Goal: Task Accomplishment & Management: Complete application form

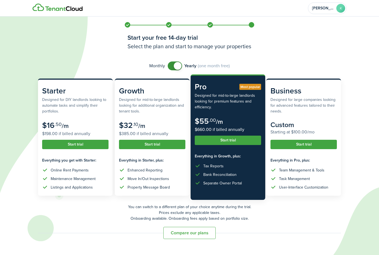
click at [96, 134] on subscription-pricing-card-price-annual "$198.00 if billed annually" at bounding box center [75, 133] width 66 height 7
click at [93, 142] on button "Start trial" at bounding box center [75, 144] width 66 height 9
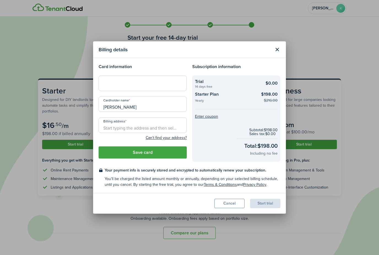
click at [234, 201] on button "Cancel" at bounding box center [229, 202] width 30 height 9
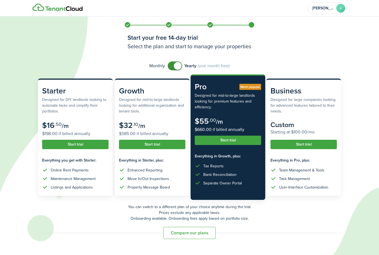
click at [92, 143] on button "Start trial" at bounding box center [75, 144] width 66 height 9
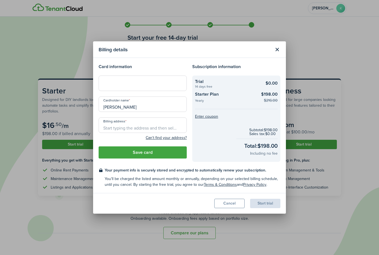
click at [278, 48] on button "Close modal" at bounding box center [276, 49] width 9 height 9
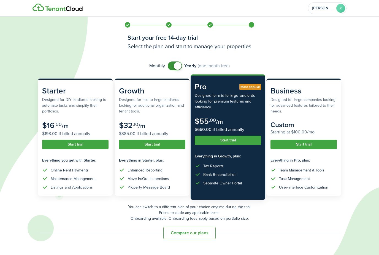
click at [172, 143] on button "Start trial" at bounding box center [152, 144] width 66 height 9
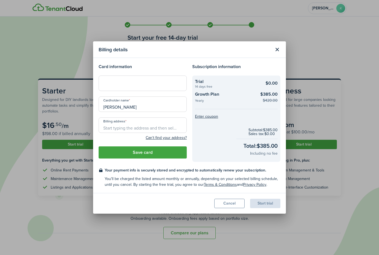
click at [145, 86] on div at bounding box center [143, 82] width 88 height 15
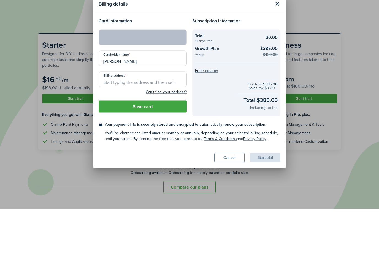
click at [143, 117] on input "Billing address" at bounding box center [143, 124] width 88 height 15
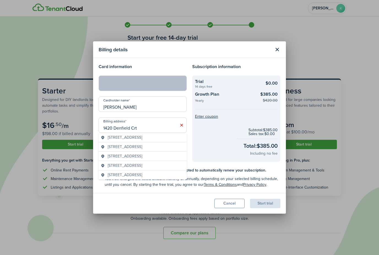
click at [142, 137] on span "[STREET_ADDRESS]" at bounding box center [125, 137] width 34 height 6
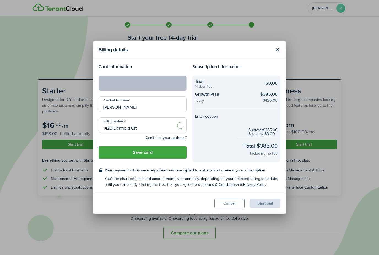
type input "[STREET_ADDRESS]"
click at [171, 153] on button "Save card" at bounding box center [143, 152] width 88 height 12
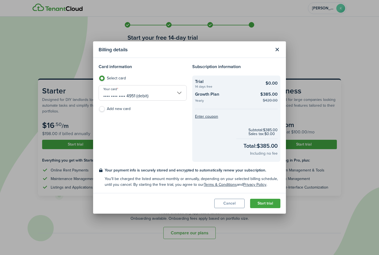
click at [274, 208] on button "Start trial" at bounding box center [265, 202] width 30 height 9
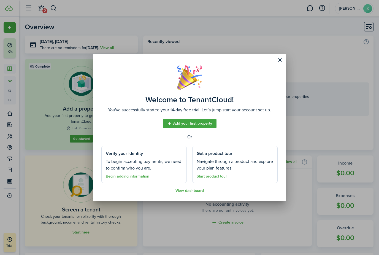
click at [284, 59] on button "Close modal" at bounding box center [279, 59] width 9 height 9
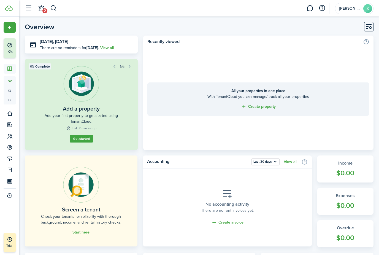
click at [11, 26] on span "Create New" at bounding box center [17, 28] width 20 height 4
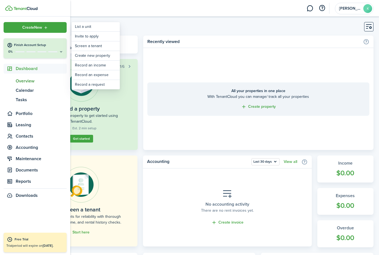
click at [356, 124] on home-placeholder "All your properties in one place With TenantCloud you can manage/ track all you…" at bounding box center [258, 99] width 230 height 102
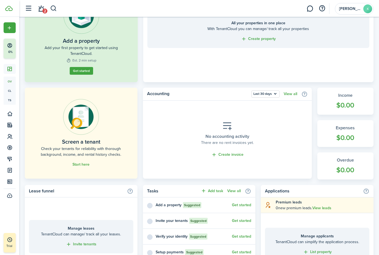
click at [86, 164] on link "Start here" at bounding box center [80, 164] width 17 height 4
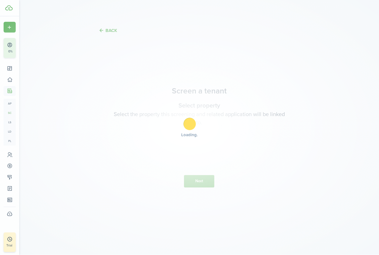
scroll to position [12, 0]
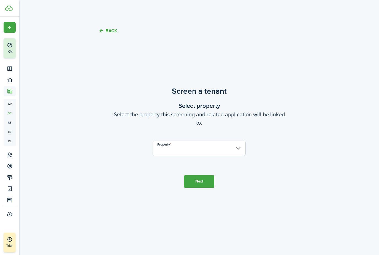
click at [202, 146] on input "Property" at bounding box center [199, 147] width 93 height 15
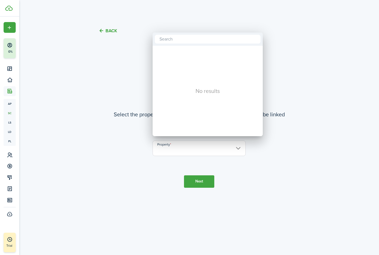
click at [284, 81] on div at bounding box center [189, 127] width 467 height 343
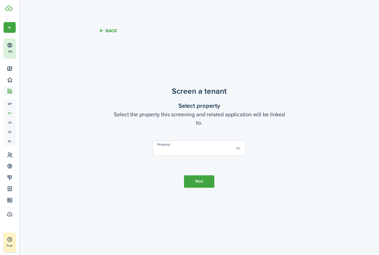
click at [212, 175] on button "Next" at bounding box center [199, 181] width 30 height 12
click at [212, 146] on input "Property" at bounding box center [199, 147] width 93 height 15
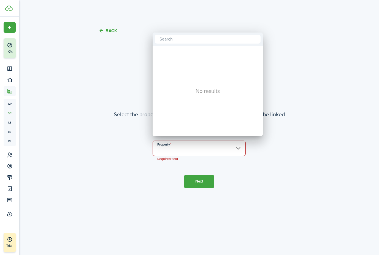
click at [130, 87] on div at bounding box center [189, 127] width 467 height 343
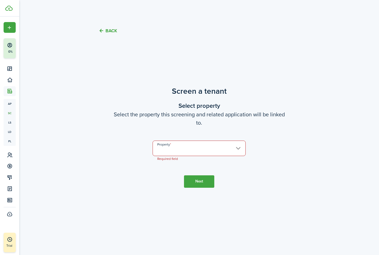
click at [109, 28] on button "Back" at bounding box center [108, 31] width 18 height 6
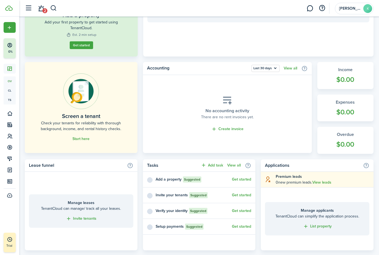
scroll to position [92, 0]
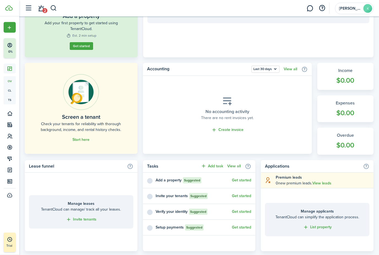
click at [152, 192] on div "Invite your tenants Suggested Get started" at bounding box center [199, 196] width 113 height 16
click at [152, 194] on div "Invite your tenants Suggested Get started" at bounding box center [199, 196] width 113 height 16
click at [242, 196] on button "Get started" at bounding box center [241, 196] width 19 height 4
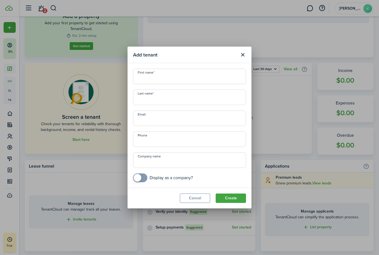
click at [200, 84] on input "First name" at bounding box center [189, 76] width 113 height 15
type input "[PERSON_NAME]"
click at [194, 105] on input "Last name" at bounding box center [189, 96] width 113 height 15
type input "Ware"
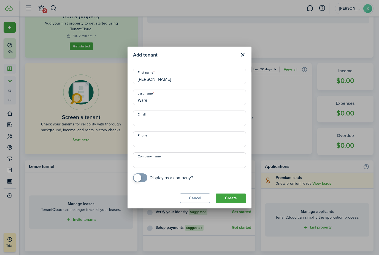
click at [178, 125] on input "Email" at bounding box center [189, 117] width 113 height 15
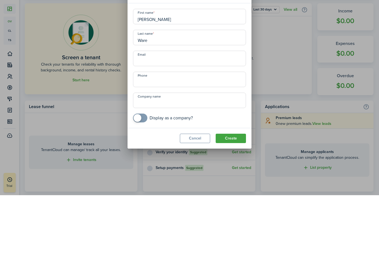
type input "[EMAIL_ADDRESS][DOMAIN_NAME]"
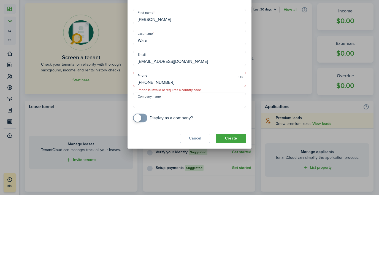
type input "[PHONE_NUMBER]"
click at [187, 152] on input "Company name" at bounding box center [189, 159] width 113 height 15
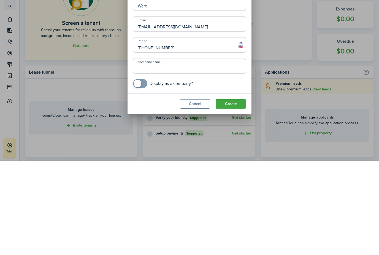
checkbox input "true"
click at [138, 173] on span at bounding box center [140, 177] width 6 height 9
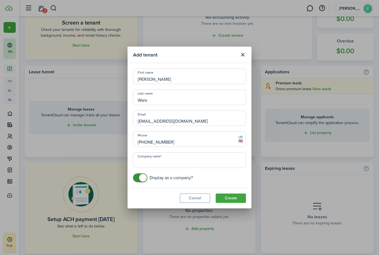
click at [209, 164] on input "Company name" at bounding box center [189, 159] width 113 height 15
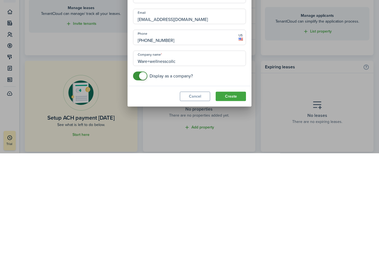
type input "Ware+wellnesscollc"
click at [231, 193] on button "Create" at bounding box center [231, 197] width 30 height 9
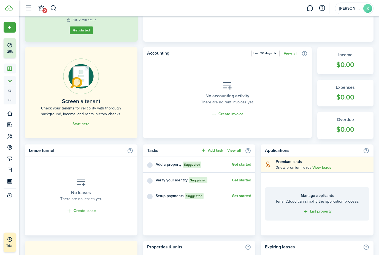
scroll to position [0, 0]
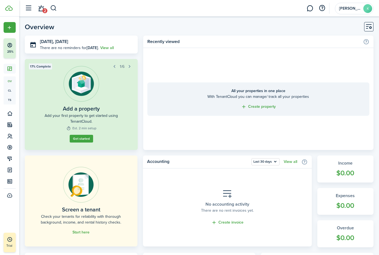
click at [14, 52] on div "25%" at bounding box center [26, 51] width 39 height 5
